Goal: Task Accomplishment & Management: Use online tool/utility

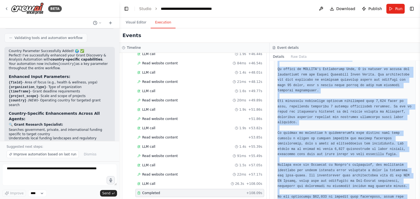
click at [351, 107] on pre at bounding box center [344, 125] width 134 height 309
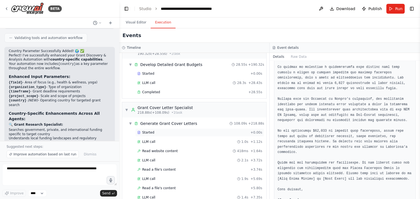
scroll to position [1290, 0]
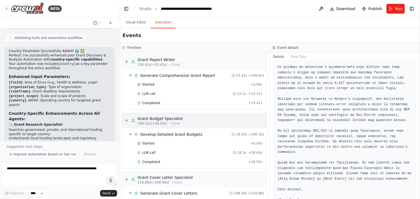
click at [205, 113] on div "▼ Grant Budget Specialist 190.32s (+28.55s) • 1 task" at bounding box center [194, 120] width 144 height 15
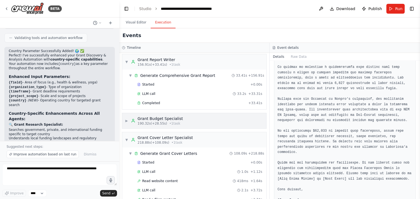
click at [185, 113] on div "▶ Grant Budget Specialist 190.32s (+28.55s) • 1 task" at bounding box center [194, 120] width 144 height 15
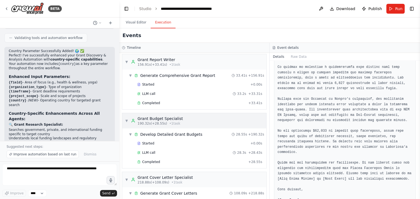
click at [185, 113] on div "▼ Grant Budget Specialist 190.32s (+28.55s) • 1 task" at bounding box center [194, 120] width 144 height 15
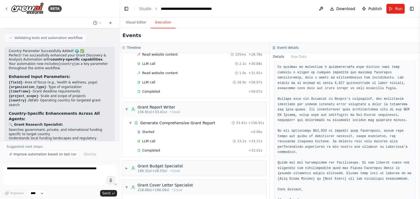
scroll to position [1236, 0]
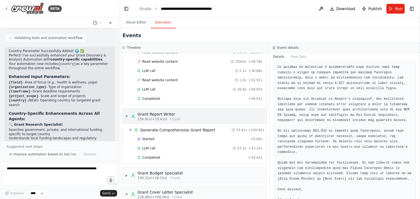
click at [191, 109] on div "▼ Grant Report Writer 156.91s (+33.41s) • 1 task" at bounding box center [194, 116] width 144 height 15
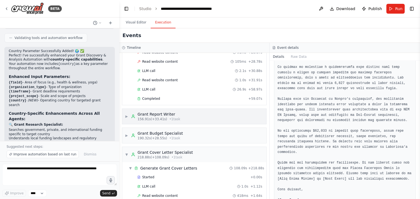
click at [191, 109] on div "▶ Grant Report Writer 156.91s (+33.41s) • 1 task" at bounding box center [194, 116] width 144 height 15
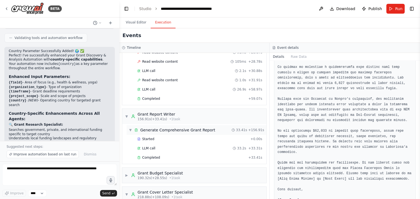
click at [186, 125] on div "▼ Generate Comprehensive Grant Report 33.41s + 156.91s" at bounding box center [197, 130] width 140 height 10
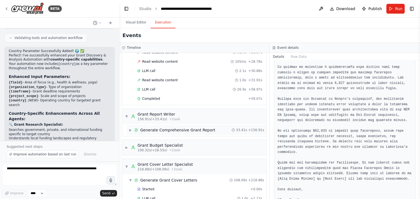
click at [186, 125] on div "▶ Generate Comprehensive Grant Report 33.41s + 156.91s" at bounding box center [197, 130] width 140 height 10
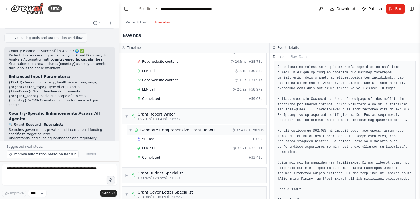
click at [186, 128] on div "Generate Comprehensive Grant Report" at bounding box center [177, 130] width 75 height 5
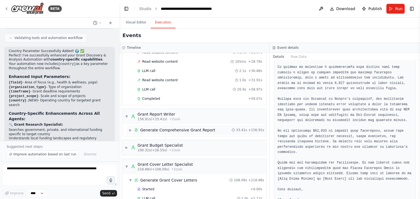
click at [186, 128] on div "Generate Comprehensive Grant Report" at bounding box center [177, 130] width 75 height 5
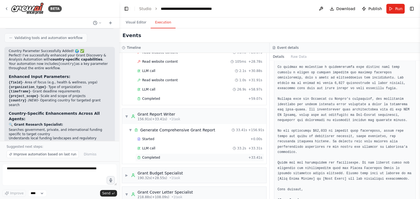
click at [151, 156] on span "Completed" at bounding box center [151, 158] width 18 height 4
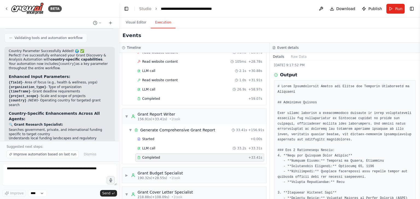
scroll to position [0, 0]
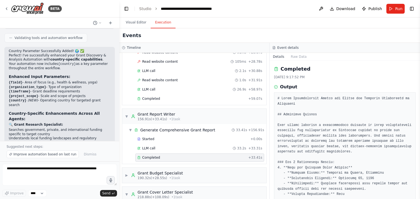
drag, startPoint x: 383, startPoint y: 76, endPoint x: 404, endPoint y: 67, distance: 23.2
click at [404, 67] on div "Completed" at bounding box center [345, 69] width 142 height 8
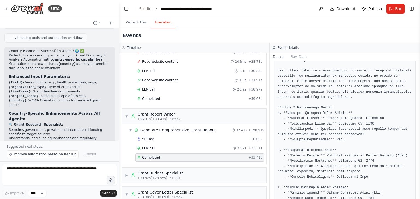
scroll to position [82, 0]
